Goal: Task Accomplishment & Management: Manage account settings

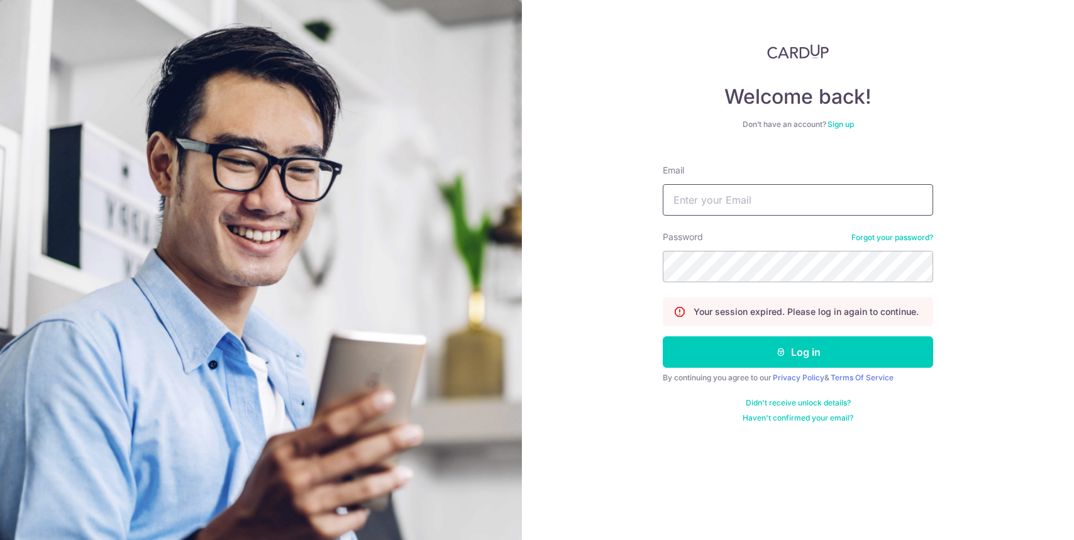
type input "[EMAIL_ADDRESS][DOMAIN_NAME]"
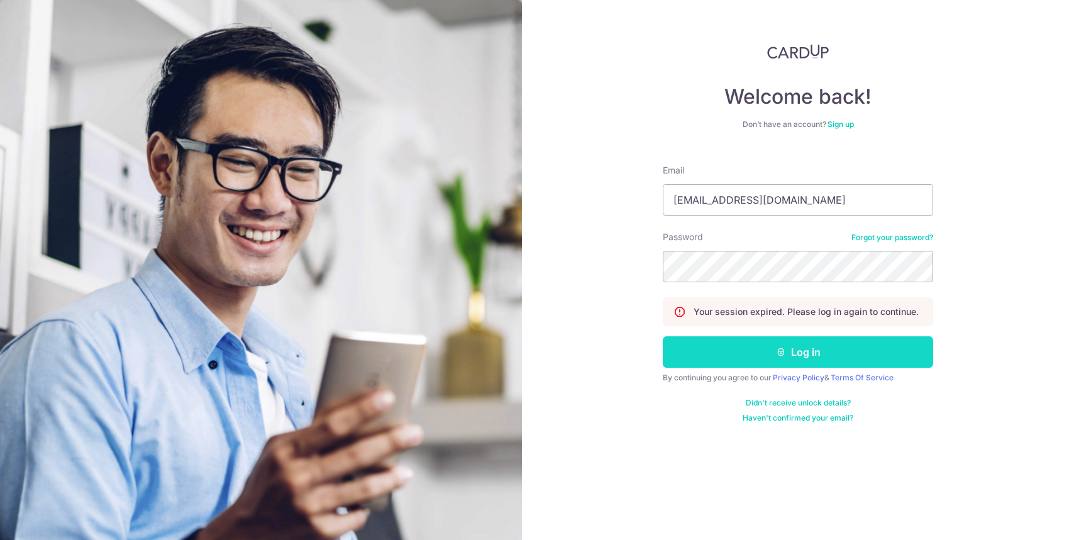
click at [741, 352] on button "Log in" at bounding box center [798, 351] width 270 height 31
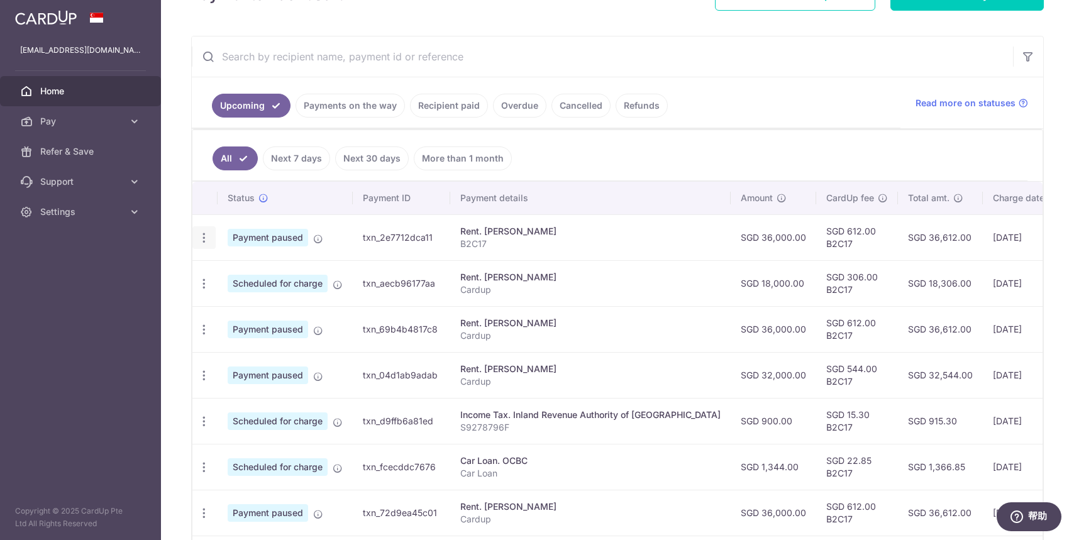
click at [205, 235] on icon "button" at bounding box center [203, 237] width 13 height 13
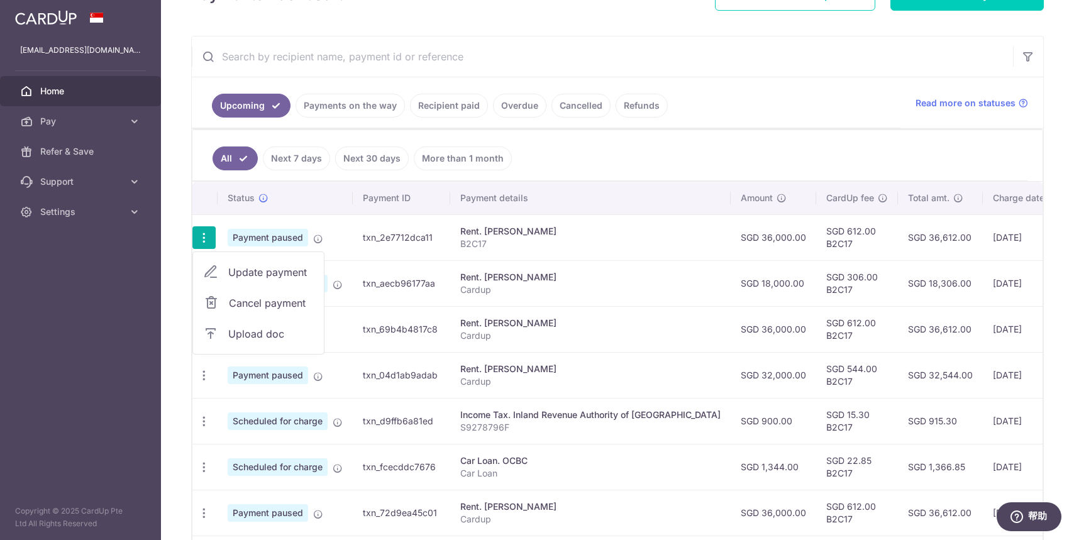
click at [429, 246] on td "txn_2e7712dca11" at bounding box center [401, 237] width 97 height 46
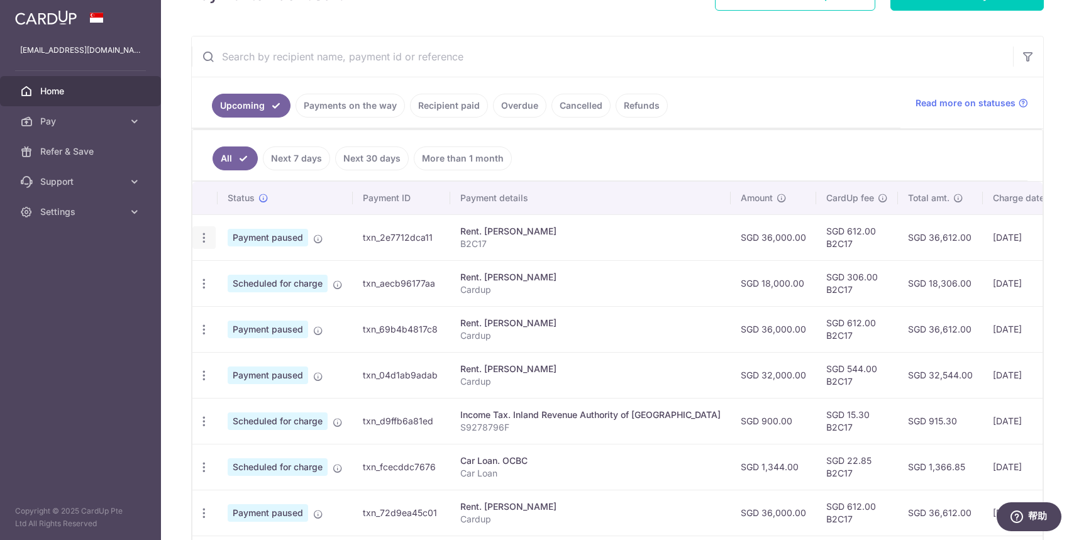
click at [208, 241] on icon "button" at bounding box center [203, 237] width 13 height 13
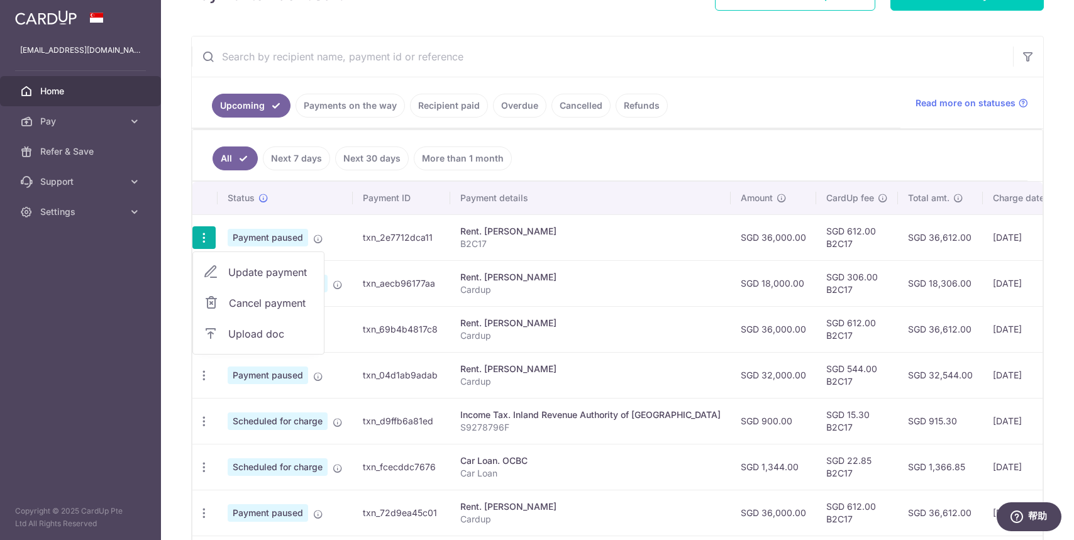
click at [240, 302] on span "Cancel payment" at bounding box center [271, 303] width 84 height 15
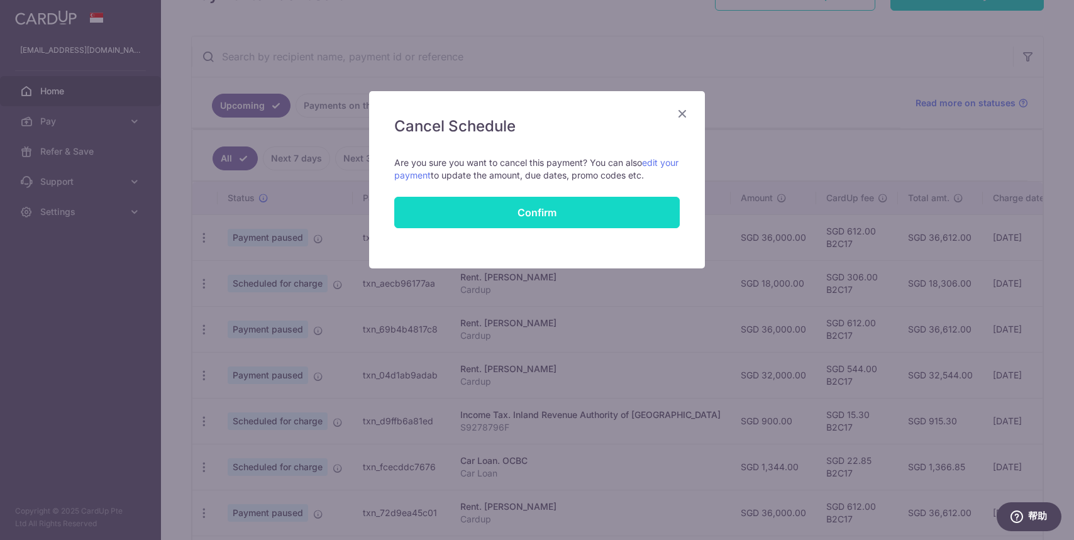
click at [525, 206] on button "Confirm" at bounding box center [536, 212] width 285 height 31
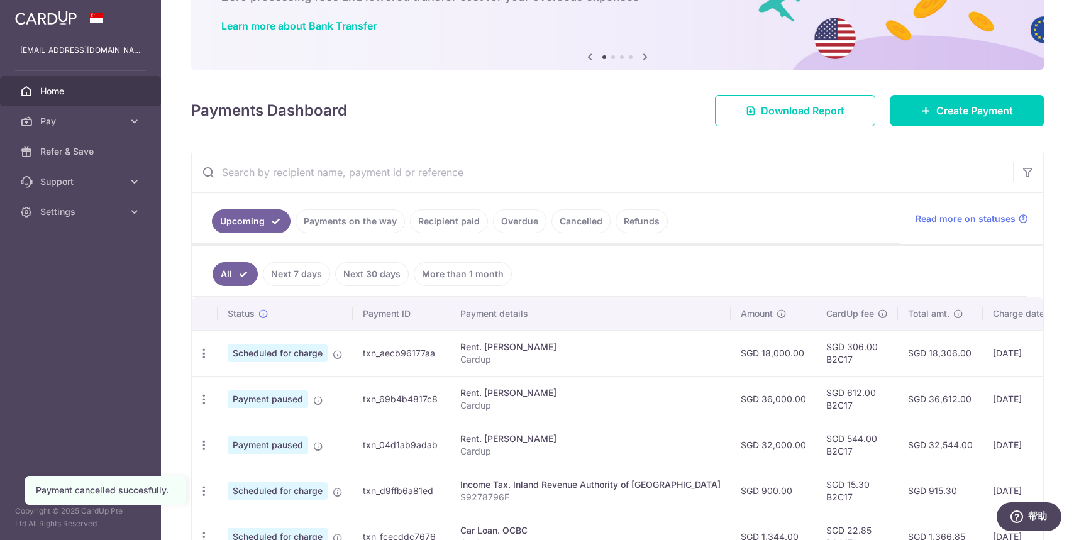
scroll to position [121, 0]
